Goal: Task Accomplishment & Management: Use online tool/utility

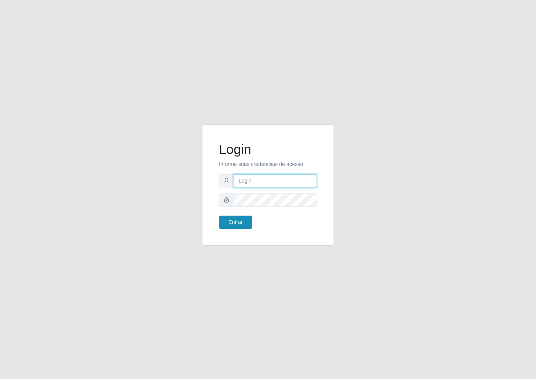
type input "janaina@iwof"
click at [246, 227] on button "Entrar" at bounding box center [235, 222] width 33 height 13
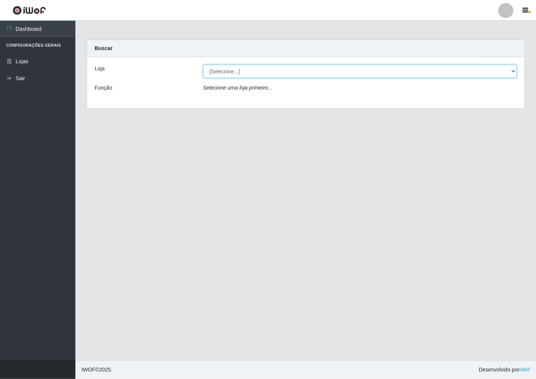
click at [513, 72] on select "[Selecione...] Minimercado Filezão" at bounding box center [360, 71] width 314 height 13
select select "204"
click at [203, 65] on select "[Selecione...] Minimercado Filezão" at bounding box center [360, 71] width 314 height 13
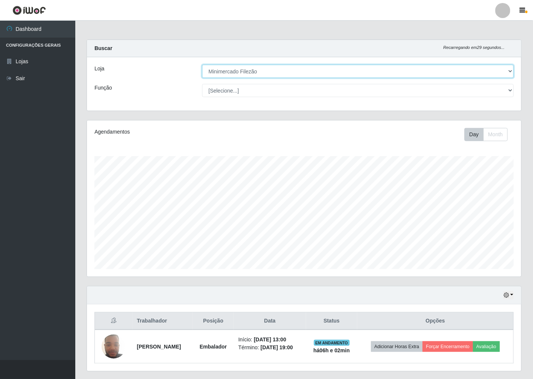
scroll to position [156, 435]
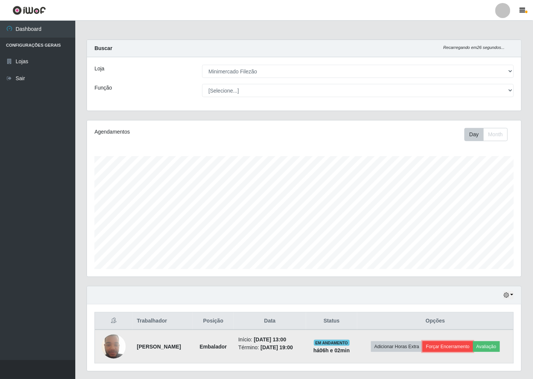
click at [466, 350] on button "Forçar Encerramento" at bounding box center [448, 347] width 50 height 11
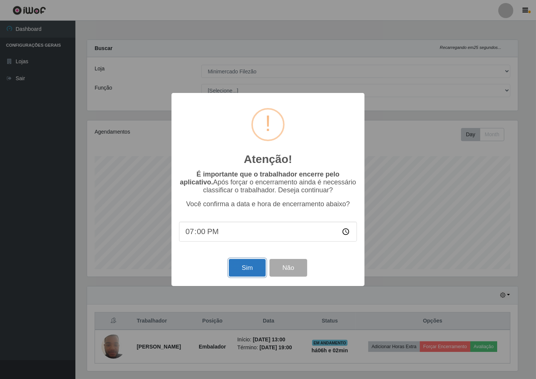
click at [236, 266] on button "Sim" at bounding box center [247, 268] width 37 height 18
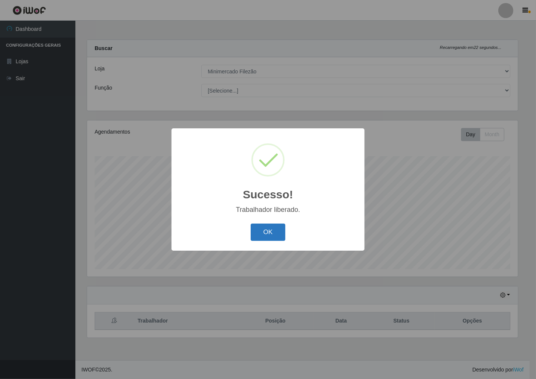
click at [278, 234] on button "OK" at bounding box center [267, 233] width 35 height 18
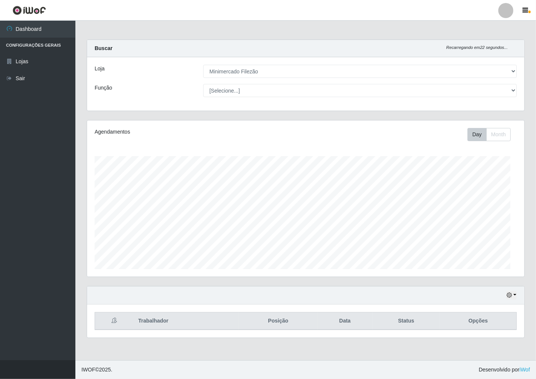
scroll to position [156, 437]
